Goal: Navigation & Orientation: Find specific page/section

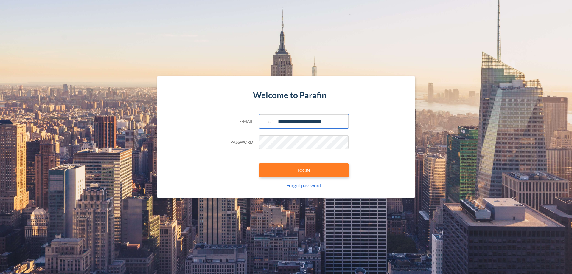
type input "**********"
click at [304, 170] on button "LOGIN" at bounding box center [303, 170] width 89 height 14
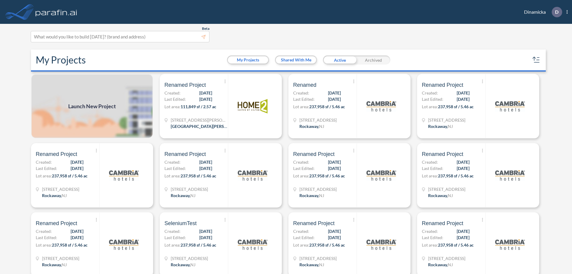
scroll to position [1, 0]
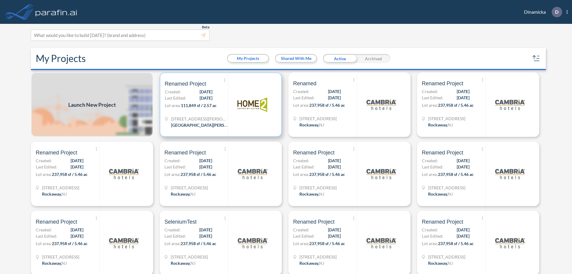
click at [220, 105] on p "Lot area: 111,849 sf / 2.57 ac" at bounding box center [196, 106] width 63 height 9
